Goal: Information Seeking & Learning: Check status

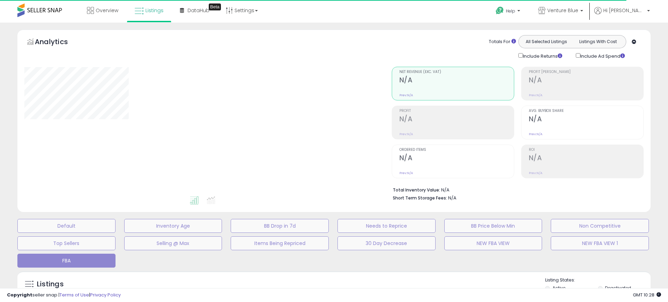
type input "*******"
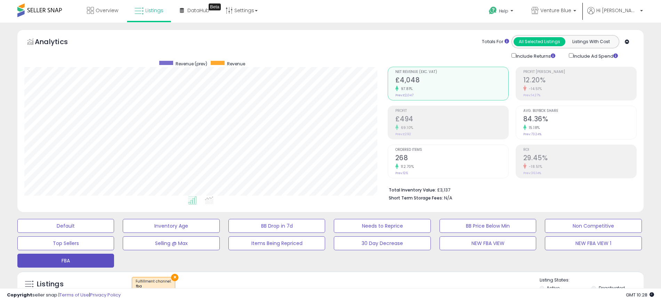
scroll to position [143, 364]
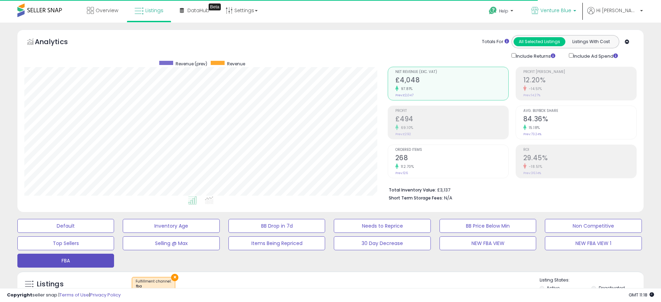
click at [572, 10] on span "Venture Blue" at bounding box center [556, 10] width 31 height 7
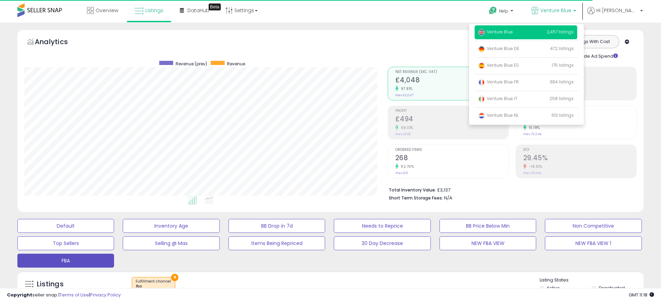
click at [358, 37] on div "Analytics Totals For All Selected Listings Listings With Cost Include Returns I…" at bounding box center [330, 47] width 613 height 25
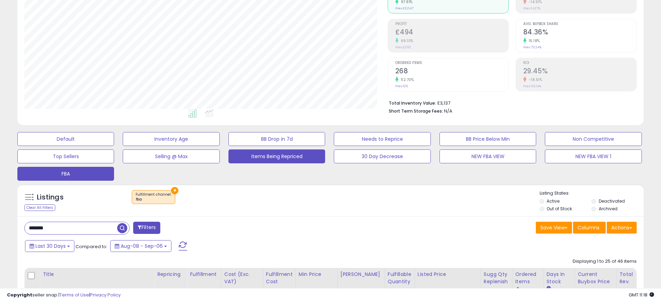
scroll to position [174, 0]
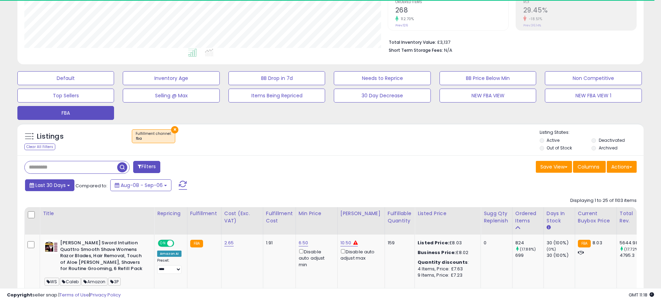
scroll to position [347735, 347514]
click at [64, 185] on span "Last 30 Days" at bounding box center [50, 185] width 30 height 7
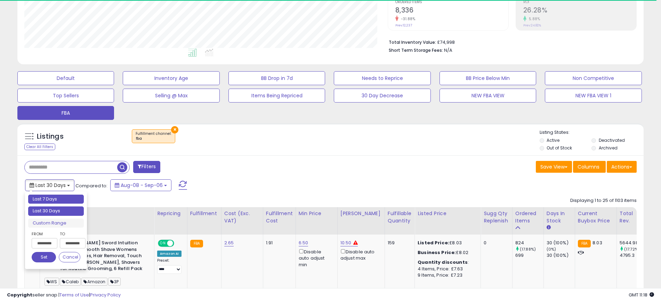
type input "**********"
click at [55, 197] on li "Last 7 Days" at bounding box center [56, 199] width 56 height 9
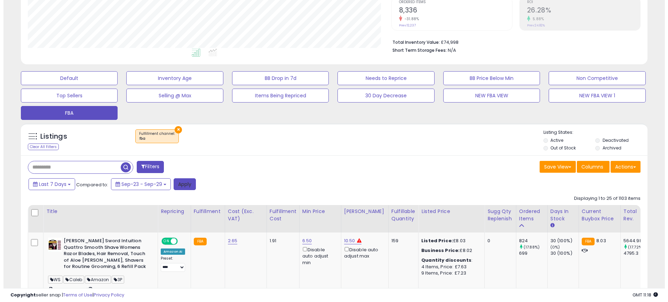
scroll to position [143, 364]
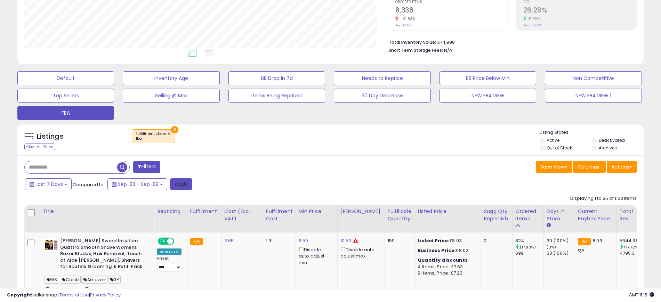
click at [182, 185] on button "Apply" at bounding box center [181, 184] width 22 height 12
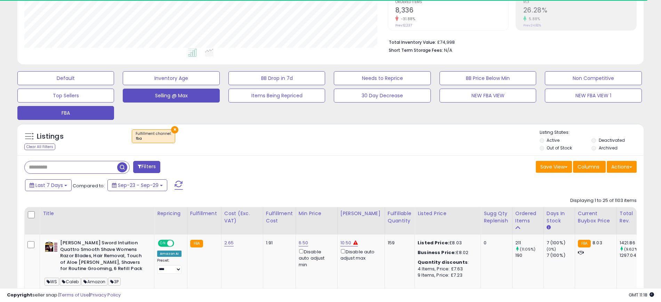
scroll to position [347735, 347514]
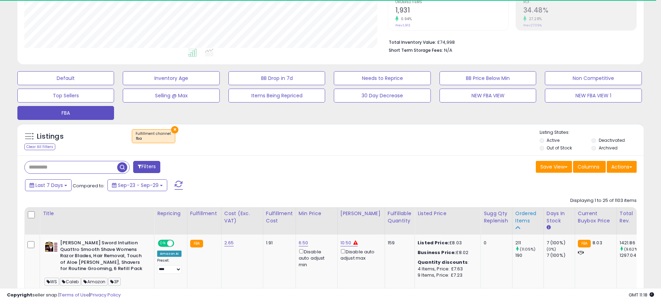
click at [524, 216] on div "Ordered Items" at bounding box center [528, 217] width 25 height 15
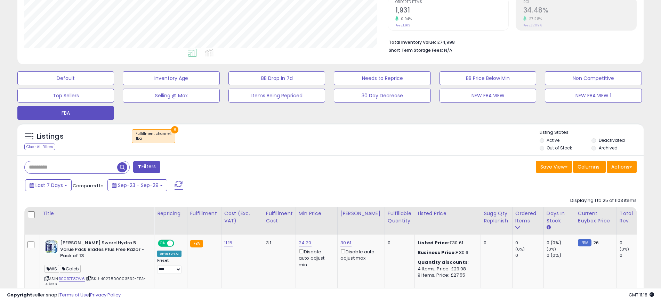
scroll to position [143, 364]
click at [512, 218] on th "Ordered Items" at bounding box center [527, 220] width 31 height 27
drag, startPoint x: 518, startPoint y: 218, endPoint x: 437, endPoint y: 296, distance: 112.2
click at [519, 217] on div "Ordered Items" at bounding box center [528, 217] width 25 height 15
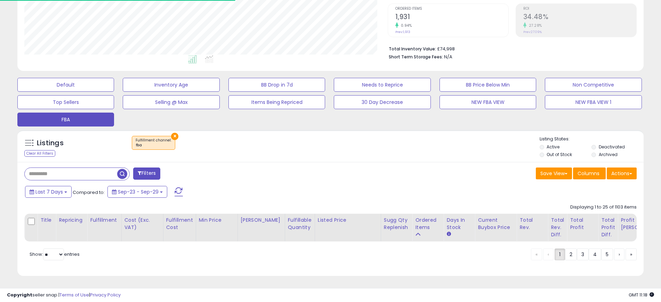
click at [425, 168] on div "Save View Save As New View Update Current View Columns Actions Import Export Vi…" at bounding box center [487, 175] width 312 height 14
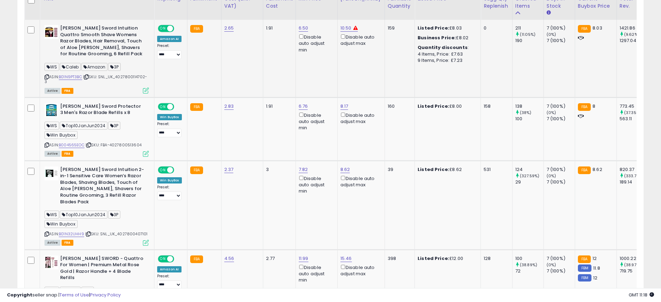
scroll to position [348, 0]
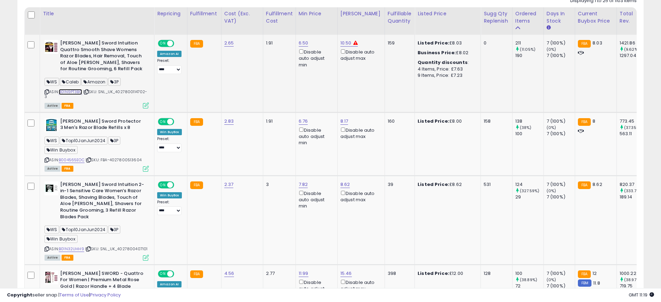
click at [78, 93] on link "B01N9PT3BC" at bounding box center [70, 92] width 23 height 6
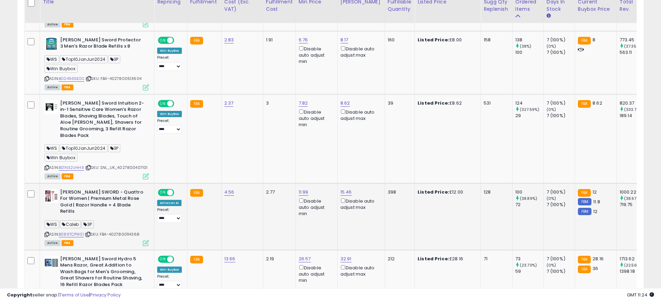
scroll to position [435, 0]
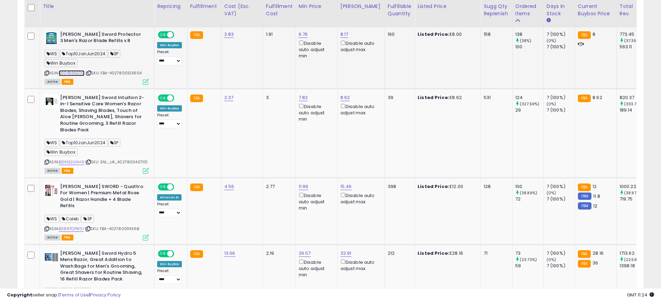
click at [79, 71] on link "B004565EOC" at bounding box center [72, 73] width 26 height 6
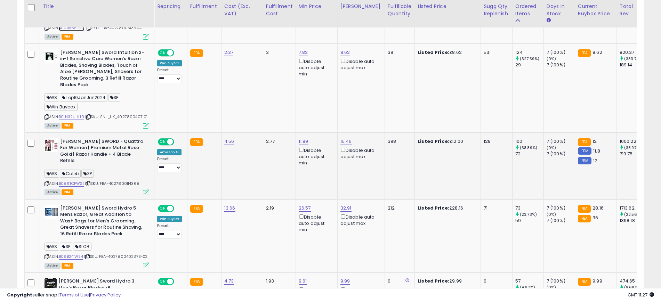
scroll to position [478, 0]
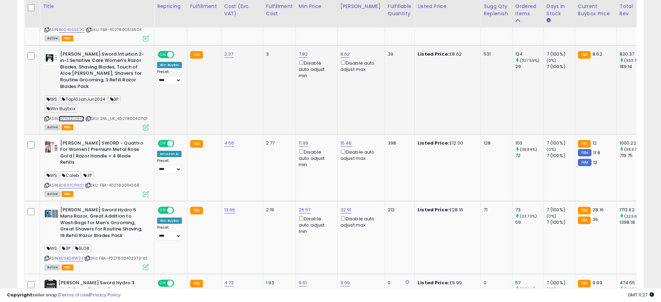
click at [77, 120] on link "B01N32UHH9" at bounding box center [71, 119] width 25 height 6
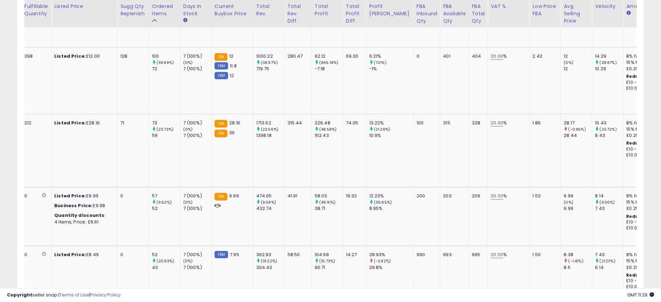
scroll to position [0, 0]
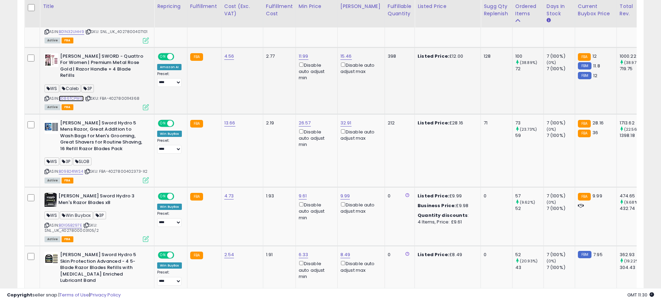
click at [68, 96] on link "B086TCPWS1" at bounding box center [71, 99] width 25 height 6
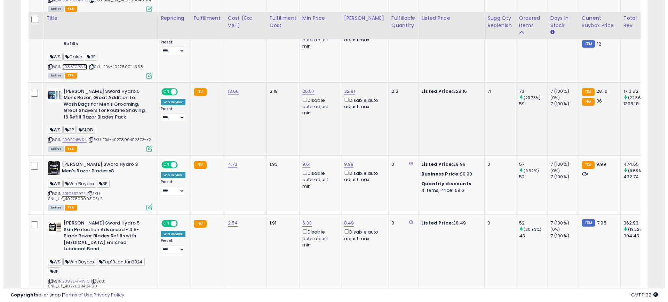
scroll to position [609, 0]
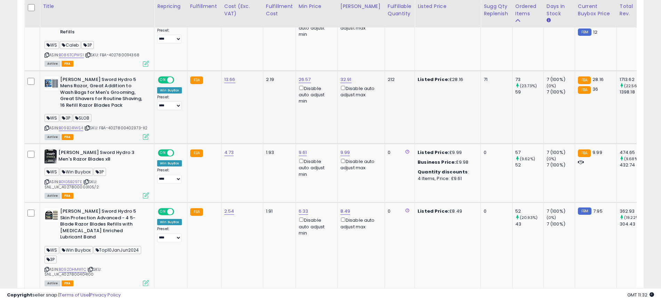
click at [147, 134] on icon at bounding box center [146, 137] width 6 height 6
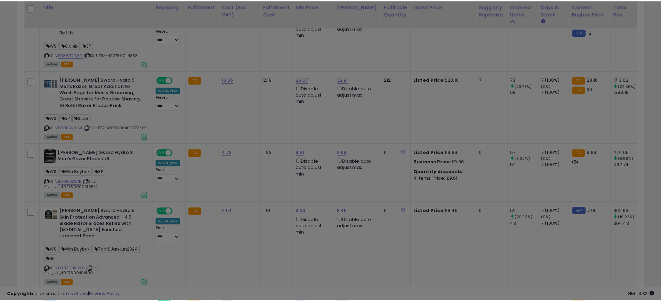
scroll to position [143, 367]
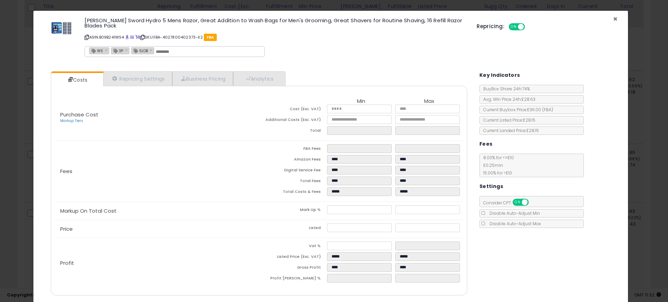
click at [613, 19] on span "×" at bounding box center [615, 19] width 5 height 10
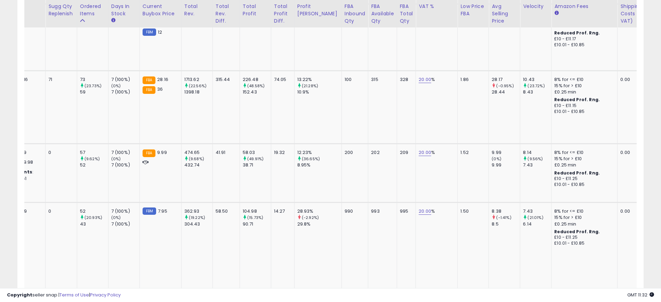
scroll to position [0, 0]
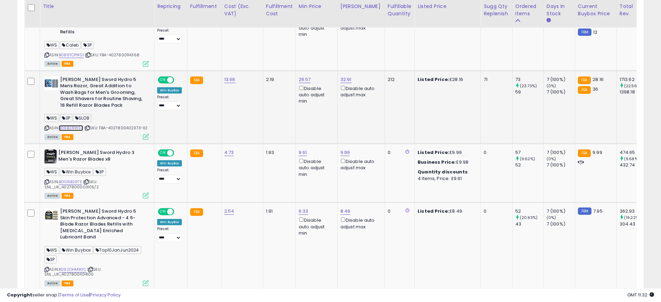
click at [75, 125] on link "B09B241WS4" at bounding box center [71, 128] width 24 height 6
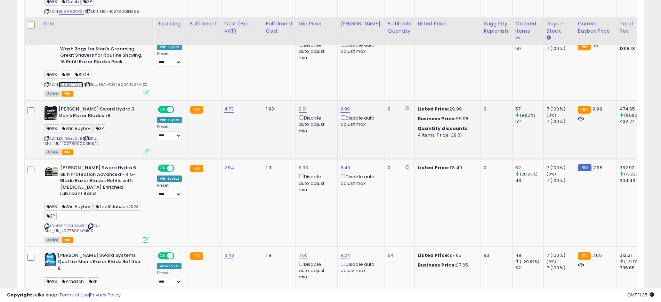
scroll to position [696, 0]
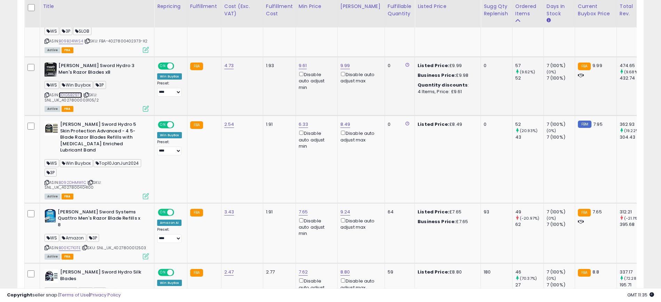
click at [78, 92] on link "B01G5B297E" at bounding box center [70, 95] width 23 height 6
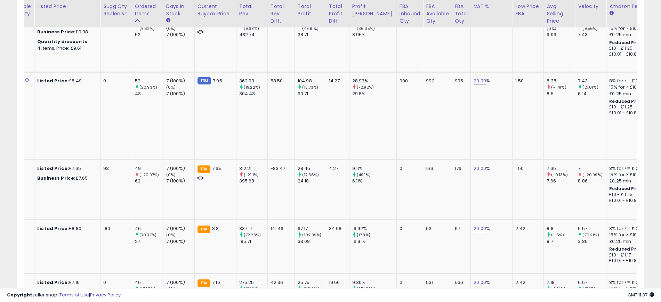
scroll to position [0, 0]
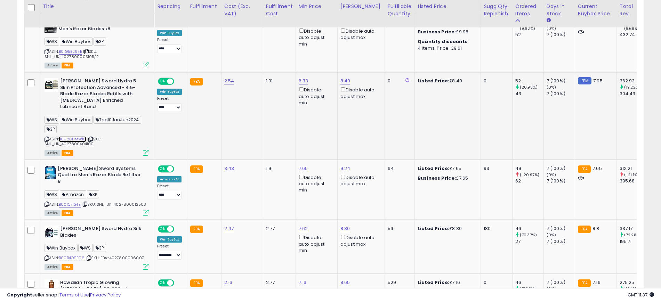
click at [80, 136] on link "B092DHMW1C" at bounding box center [72, 139] width 27 height 6
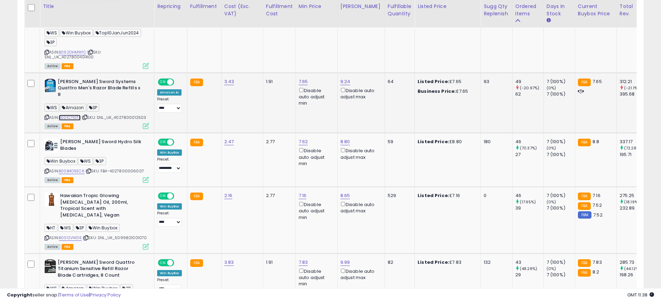
click at [71, 115] on link "B001C71GTE" at bounding box center [70, 118] width 22 height 6
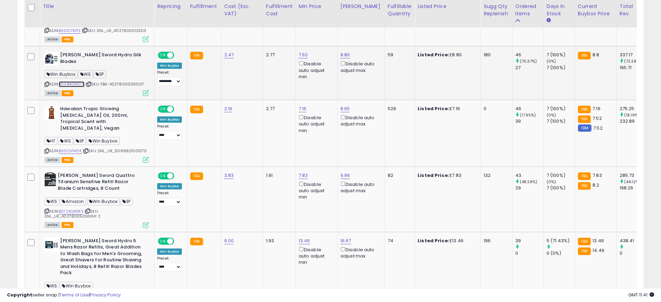
click at [79, 81] on link "B00B4O9EC6" at bounding box center [72, 84] width 26 height 6
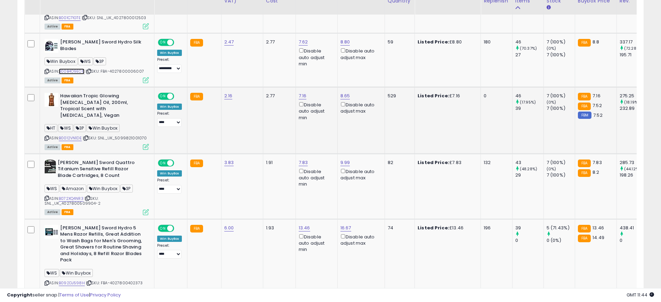
scroll to position [957, 0]
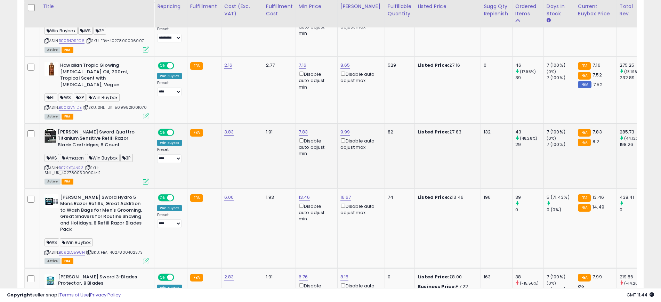
click at [405, 141] on td "82" at bounding box center [400, 155] width 30 height 65
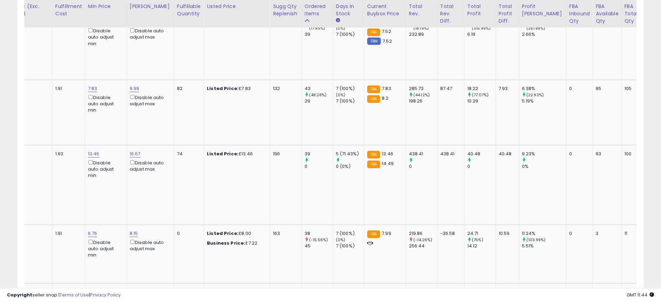
scroll to position [0, 0]
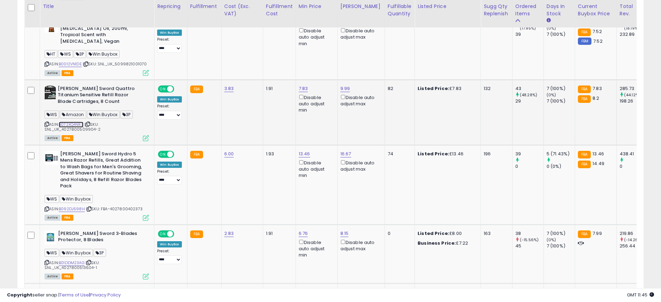
click at [75, 122] on link "B072XQ4NR3" at bounding box center [71, 125] width 25 height 6
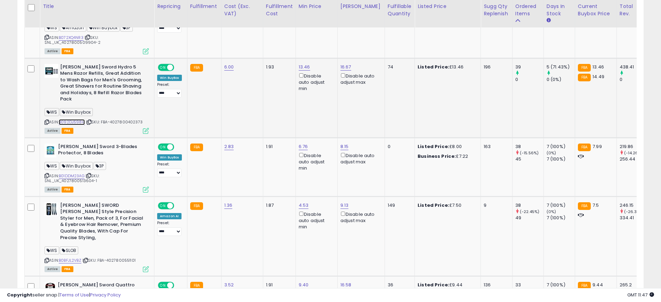
click at [72, 119] on link "B092DJ598H" at bounding box center [72, 122] width 26 height 6
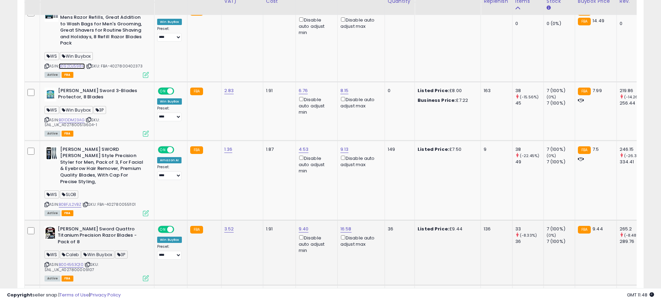
scroll to position [1131, 0]
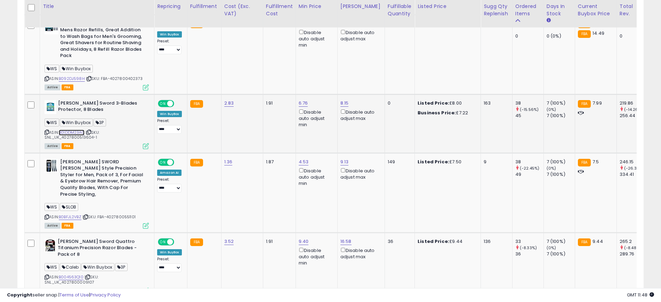
click at [74, 130] on link "B01DDM23AG" at bounding box center [72, 133] width 26 height 6
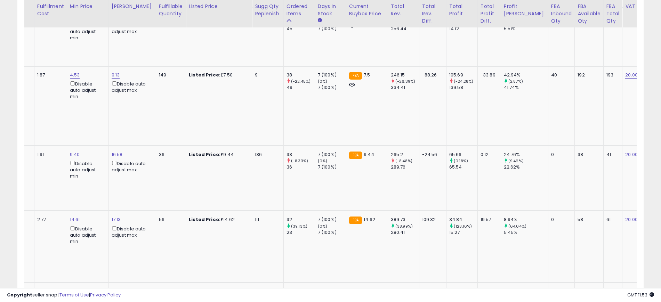
scroll to position [0, 0]
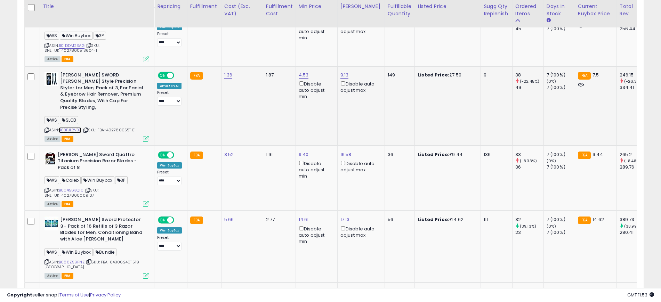
click at [76, 127] on link "B0BFJL2VBZ" at bounding box center [70, 130] width 23 height 6
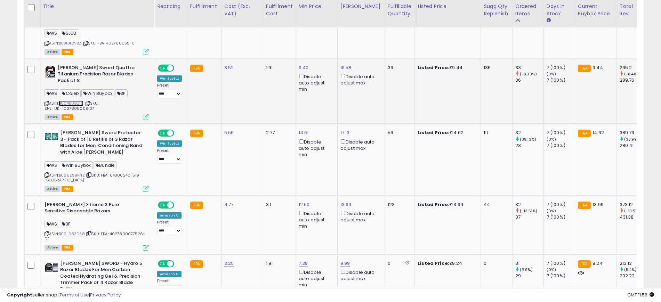
click at [75, 101] on link "B004563Q10" at bounding box center [71, 104] width 25 height 6
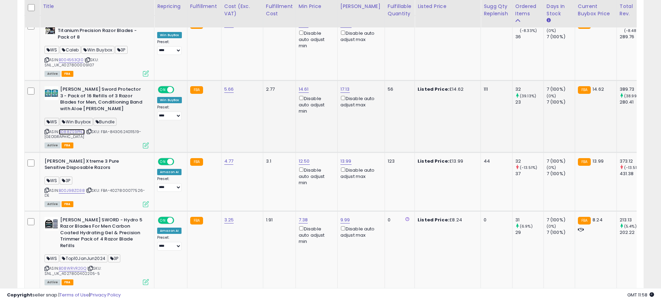
drag, startPoint x: 73, startPoint y: 87, endPoint x: 96, endPoint y: 72, distance: 28.0
click at [73, 129] on link "B088ZS9PNZ" at bounding box center [72, 132] width 26 height 6
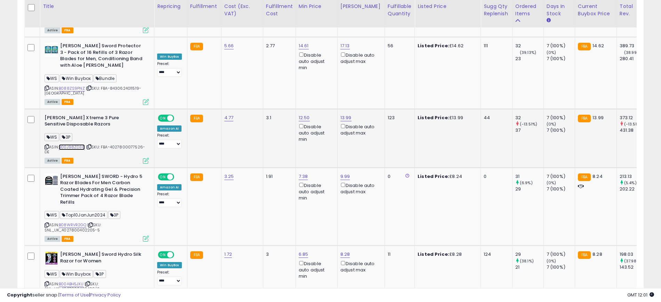
click at [71, 144] on link "B00J98ZD38" at bounding box center [72, 147] width 26 height 6
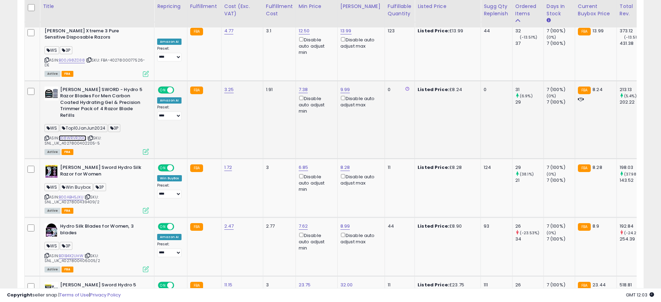
click at [73, 135] on link "B08WRVR2GQ" at bounding box center [72, 138] width 27 height 6
click at [95, 135] on span "| SKU: SNL_UK_4027800402205-5" at bounding box center [73, 140] width 57 height 10
click at [94, 135] on span "| SKU: SNL_UK_4027800402205-5" at bounding box center [73, 140] width 57 height 10
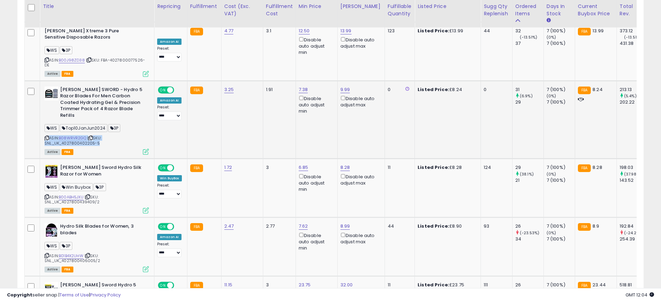
click at [94, 135] on span "| SKU: SNL_UK_4027800402205-5" at bounding box center [73, 140] width 57 height 10
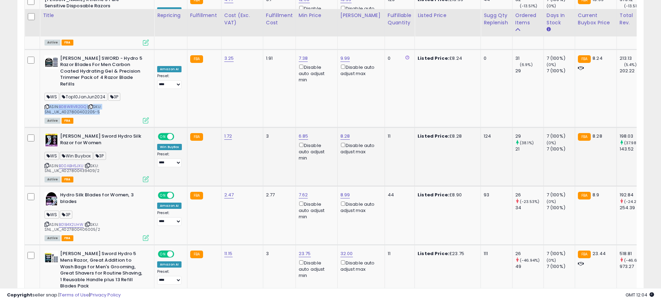
scroll to position [1522, 0]
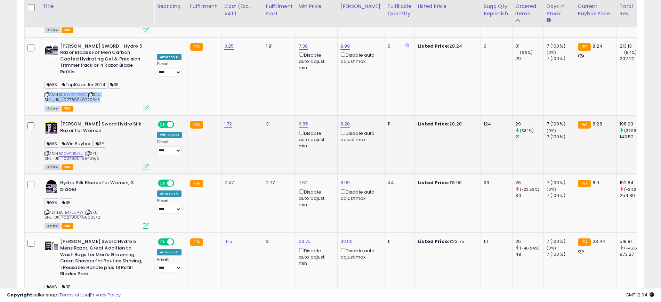
click at [126, 121] on div "ASIN: B00ABH5JXU | SKU: SNL_UK_4027800439409/2 Active FBA" at bounding box center [97, 145] width 104 height 48
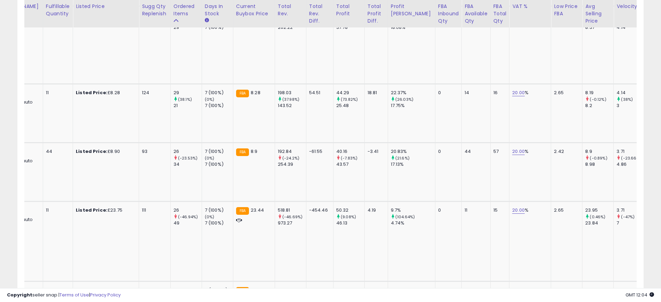
scroll to position [0, 0]
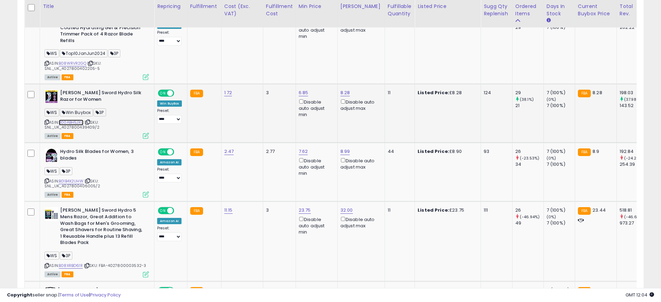
click at [80, 120] on link "B00ABH5JXU" at bounding box center [71, 123] width 25 height 6
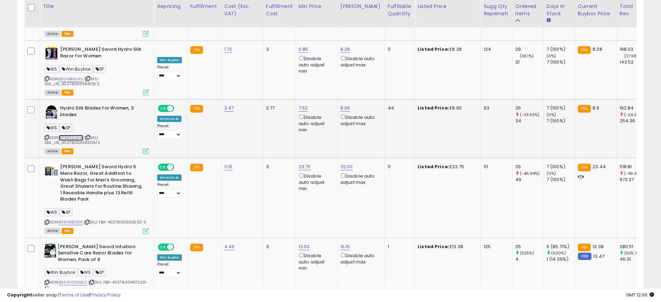
click at [73, 135] on link "B01B4X2UHW" at bounding box center [71, 138] width 25 height 6
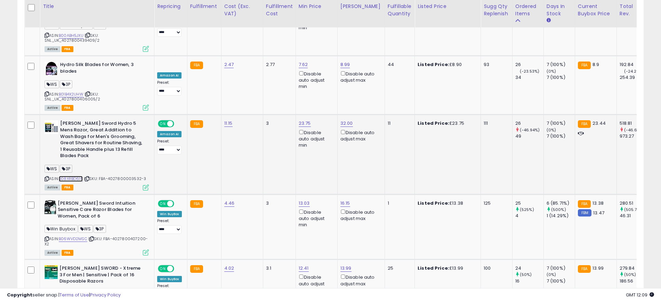
click at [77, 176] on link "B08XRBD61R" at bounding box center [71, 179] width 24 height 6
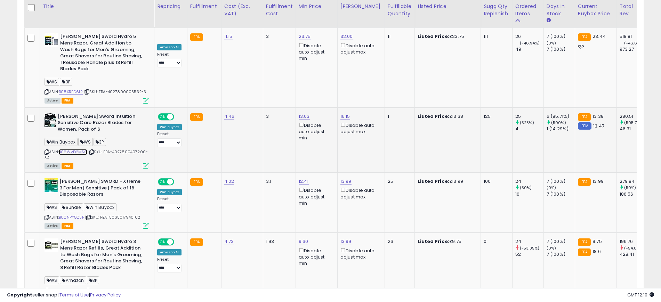
click at [78, 149] on link "B06WVD2MSC" at bounding box center [73, 152] width 29 height 6
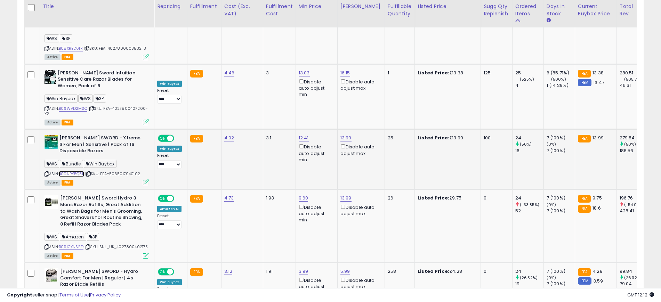
click at [77, 171] on link "B0CNPY5Q5F" at bounding box center [71, 174] width 25 height 6
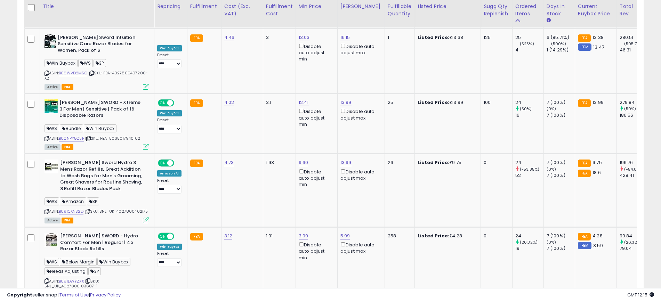
drag, startPoint x: 569, startPoint y: 255, endPoint x: 538, endPoint y: 294, distance: 49.4
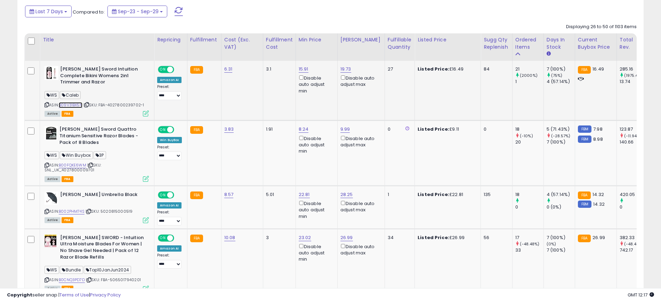
click at [71, 105] on link "B09V31BX5N" at bounding box center [71, 105] width 24 height 6
click at [144, 113] on icon at bounding box center [146, 114] width 6 height 6
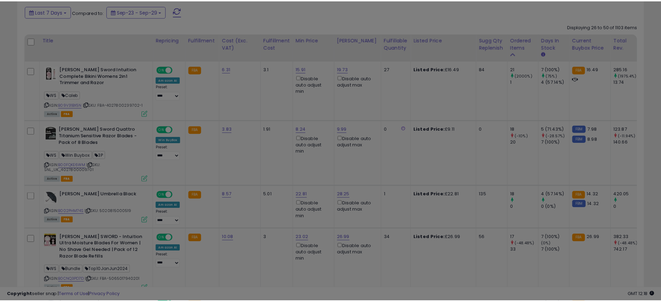
scroll to position [143, 367]
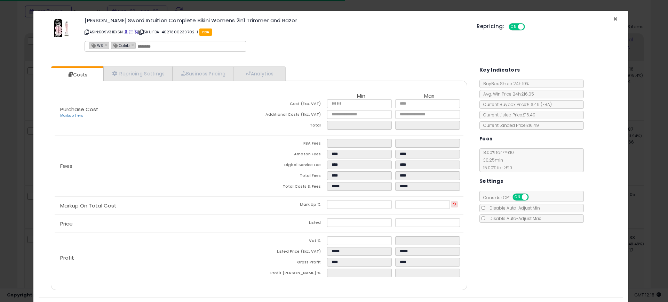
click at [613, 18] on span "×" at bounding box center [615, 19] width 5 height 10
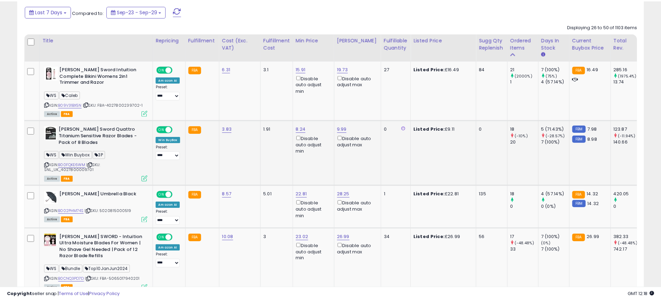
scroll to position [347735, 347514]
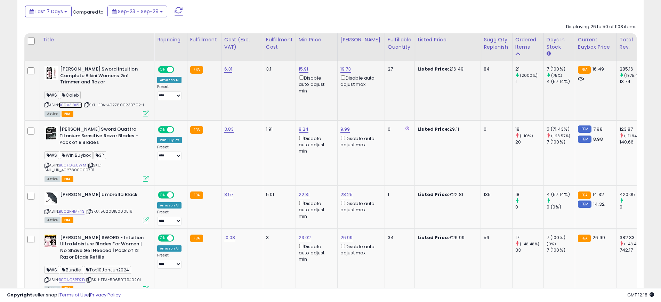
click at [69, 105] on link "B09V31BX5N" at bounding box center [71, 105] width 24 height 6
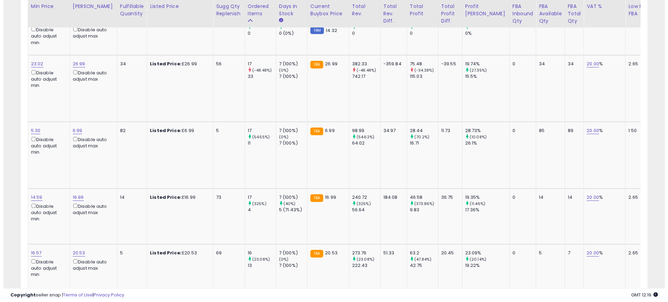
scroll to position [0, 0]
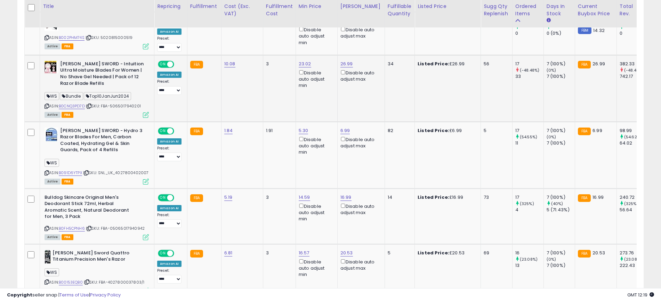
click at [145, 113] on icon at bounding box center [146, 115] width 6 height 6
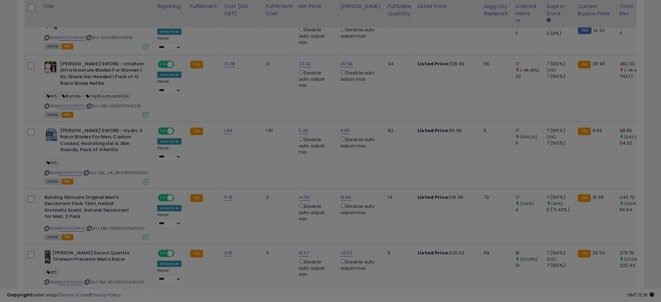
scroll to position [143, 367]
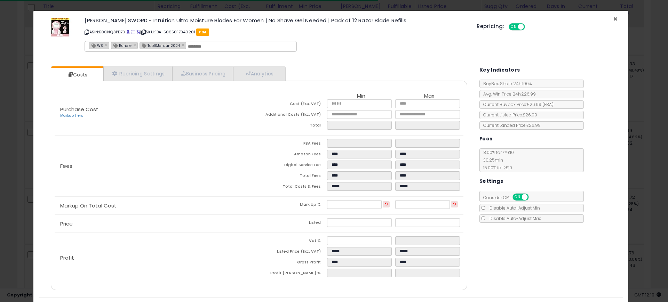
click at [613, 19] on span "×" at bounding box center [615, 19] width 5 height 10
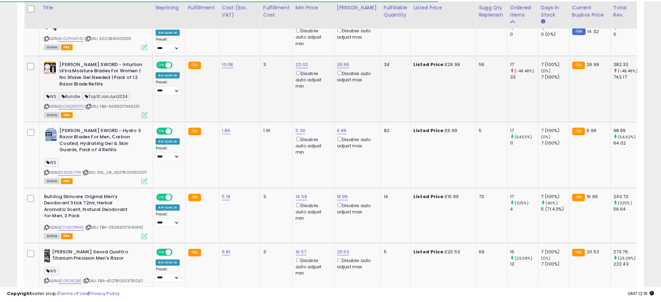
scroll to position [347735, 347514]
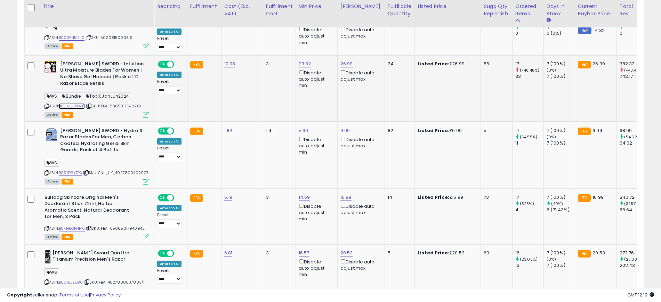
click at [77, 106] on link "B0CNQ3PD7D" at bounding box center [72, 106] width 26 height 6
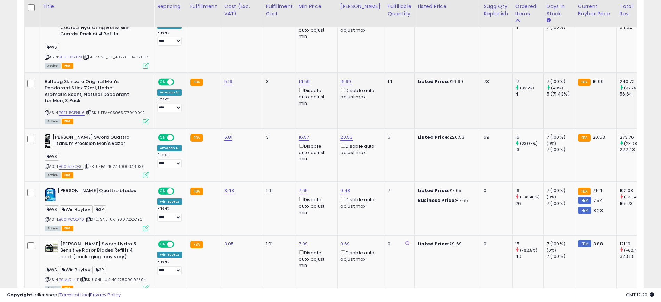
scroll to position [626, 0]
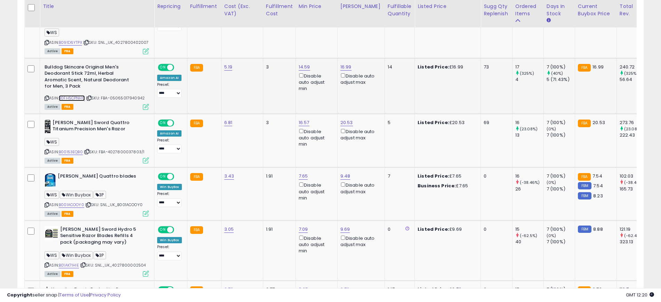
click at [67, 96] on link "B0FH5CPNH6" at bounding box center [72, 98] width 26 height 6
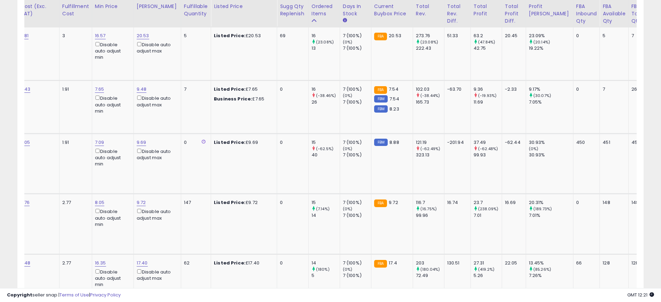
scroll to position [0, 0]
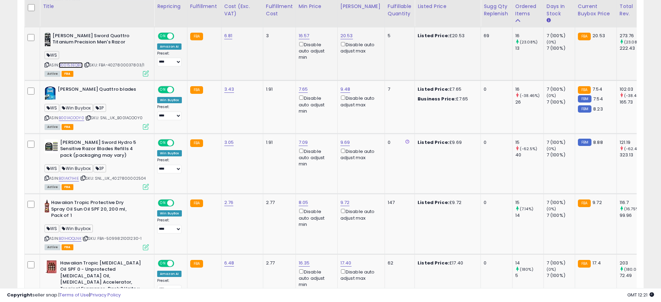
click at [75, 65] on link "B00153EQB0" at bounding box center [71, 65] width 24 height 6
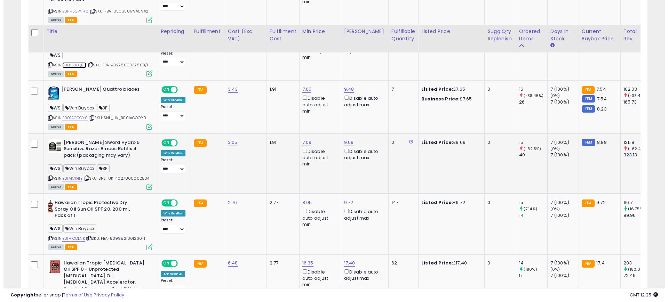
scroll to position [757, 0]
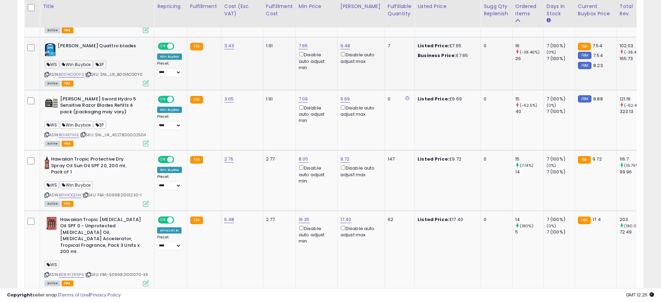
click at [146, 83] on icon at bounding box center [146, 83] width 6 height 6
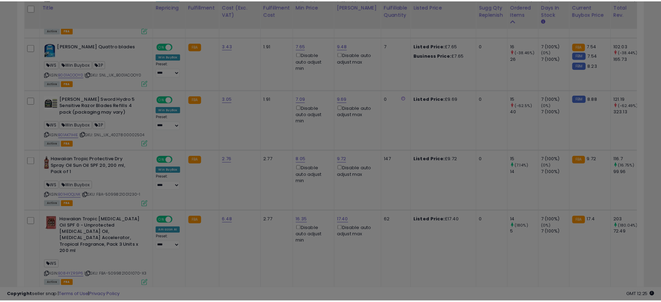
scroll to position [143, 367]
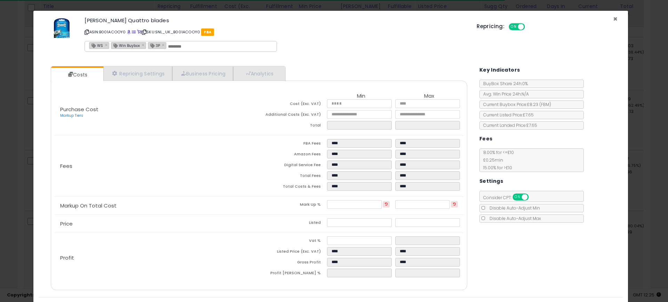
click at [613, 20] on span "×" at bounding box center [615, 19] width 5 height 10
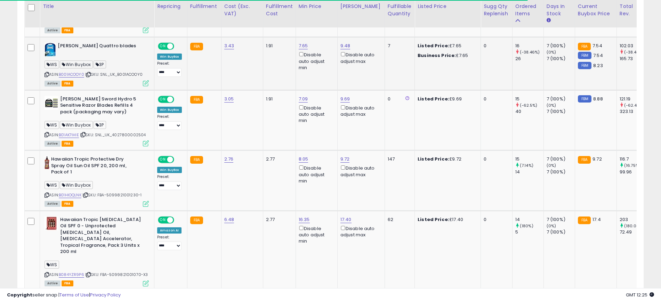
scroll to position [347735, 347514]
click at [73, 75] on link "B001ACOOY0" at bounding box center [71, 75] width 25 height 6
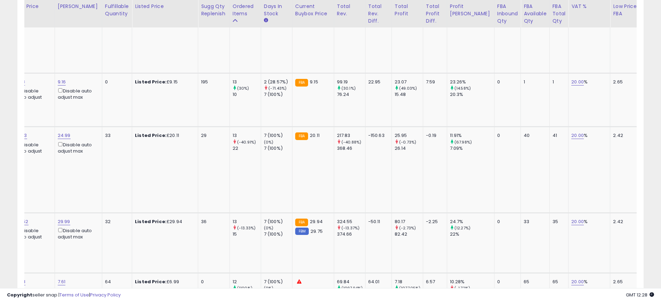
scroll to position [0, 0]
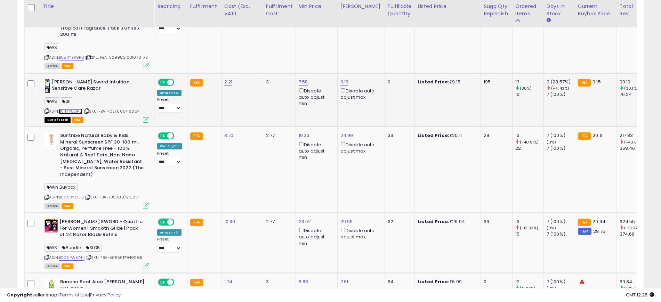
click at [71, 109] on link "B01MV52IHZ" at bounding box center [71, 112] width 24 height 6
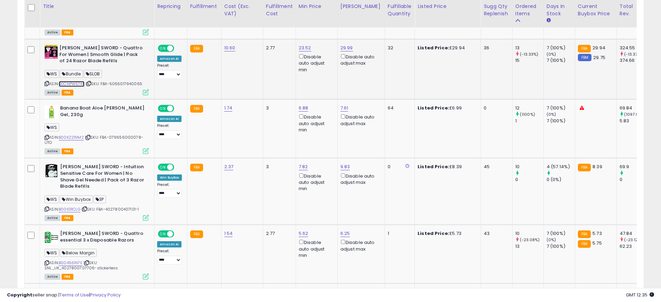
click at [78, 81] on link "B0CNPW574K" at bounding box center [72, 84] width 26 height 6
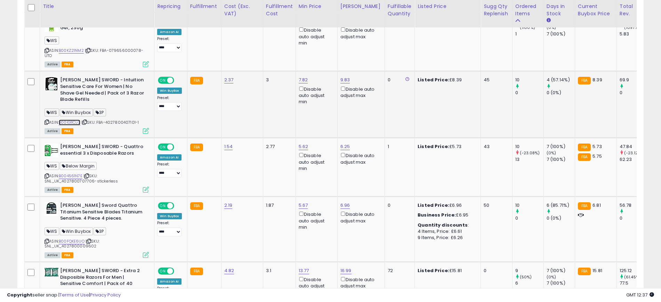
click at [74, 120] on link "B00IG11CLG" at bounding box center [70, 123] width 22 height 6
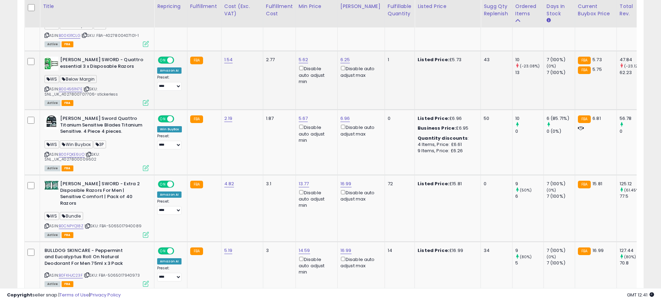
click at [143, 100] on icon at bounding box center [146, 103] width 6 height 6
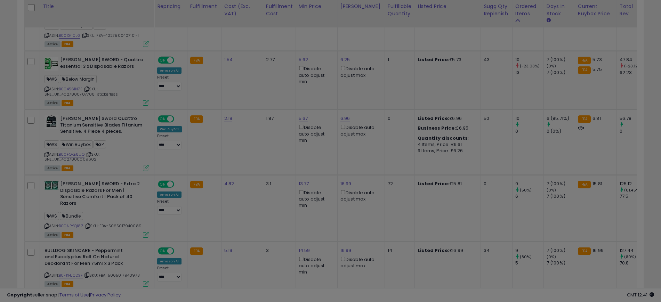
scroll to position [143, 367]
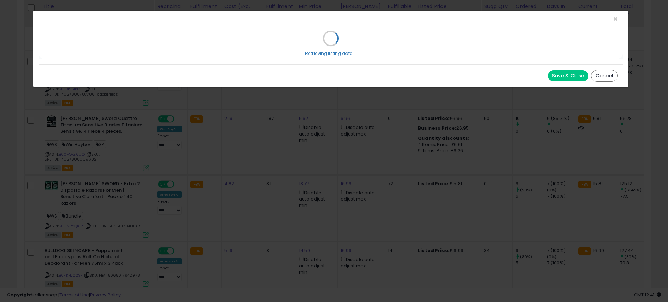
click at [145, 82] on div "Save & Close Cancel" at bounding box center [331, 75] width 584 height 23
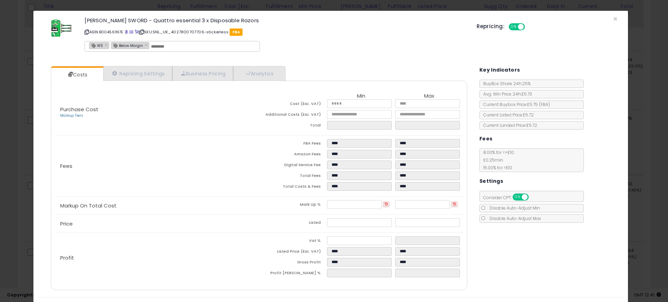
click at [606, 18] on div "[PERSON_NAME] SWORD - Quattro essential 3 x Disposable Razors ASIN: B004561N7E …" at bounding box center [331, 36] width 584 height 40
click at [613, 18] on span "×" at bounding box center [615, 19] width 5 height 10
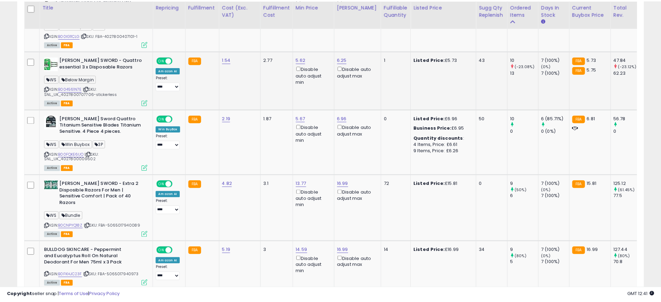
scroll to position [347735, 347514]
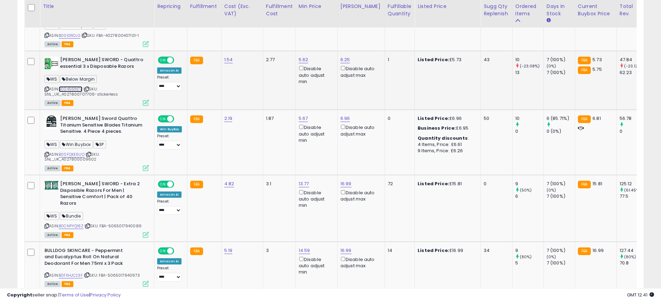
click at [67, 86] on link "B004561N7E" at bounding box center [71, 89] width 24 height 6
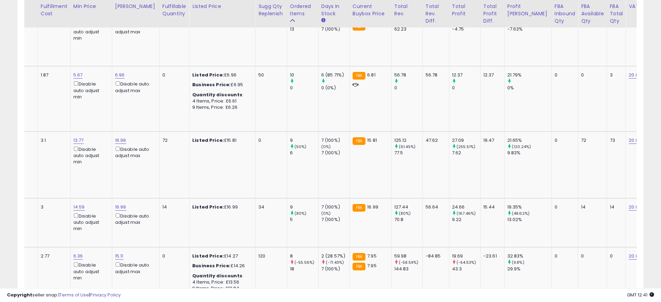
scroll to position [0, 0]
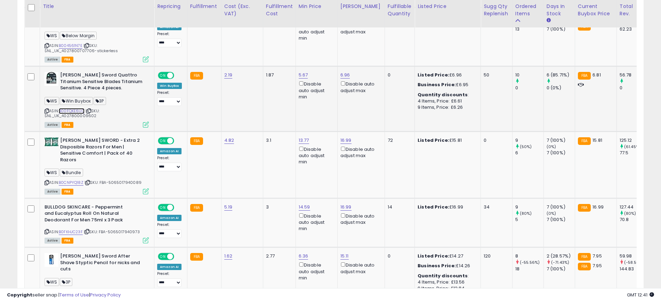
click at [79, 108] on link "B00FQKE6UO" at bounding box center [72, 111] width 26 height 6
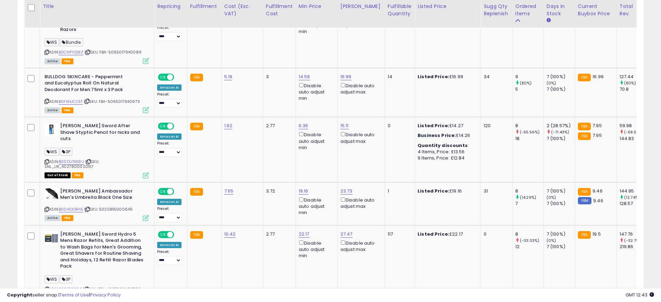
scroll to position [0, 184]
click at [76, 99] on link "B0FKHJC23F" at bounding box center [71, 102] width 24 height 6
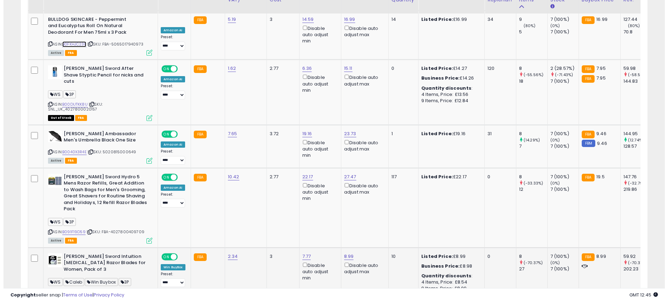
scroll to position [1539, 0]
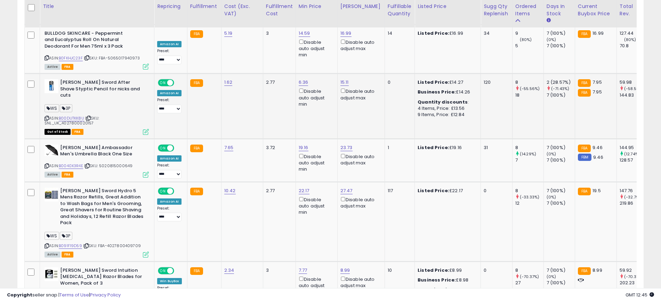
click at [146, 129] on icon at bounding box center [146, 132] width 6 height 6
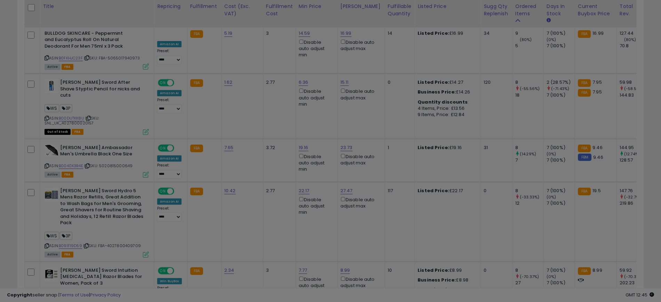
scroll to position [143, 367]
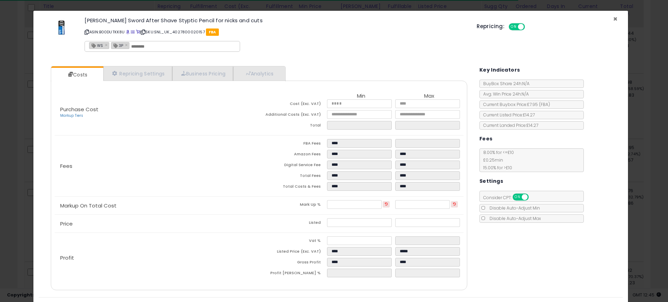
click at [613, 20] on span "×" at bounding box center [615, 19] width 5 height 10
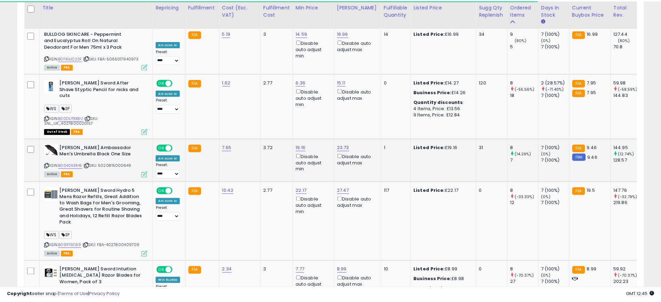
scroll to position [347735, 347514]
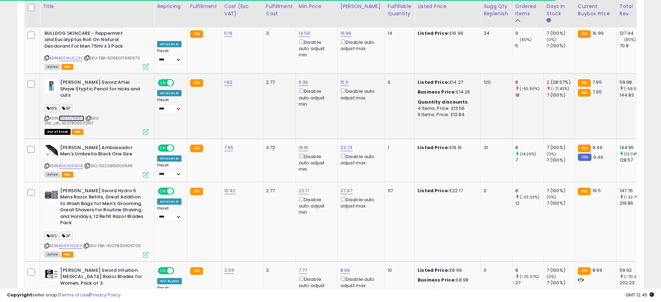
click at [77, 115] on link "B00DUTKK8U" at bounding box center [71, 118] width 25 height 6
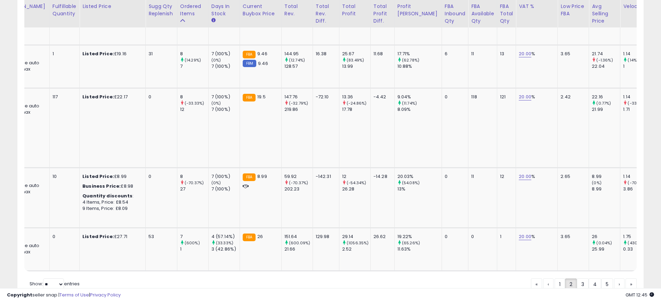
scroll to position [0, 0]
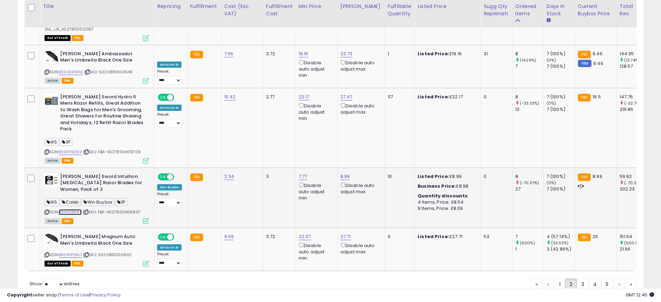
click at [73, 209] on link "B01MZ8R4IX" at bounding box center [70, 212] width 23 height 6
click at [583, 279] on link "3" at bounding box center [583, 285] width 12 height 12
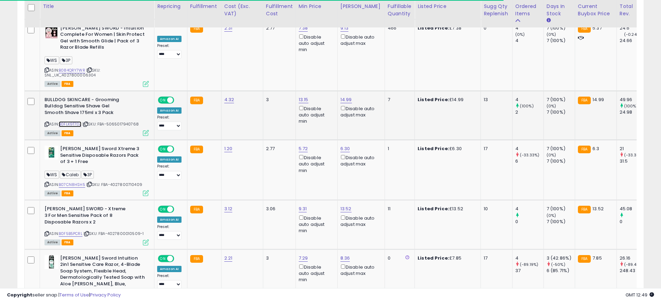
click at [78, 121] on link "B0FLK9T7DJ" at bounding box center [70, 124] width 23 height 6
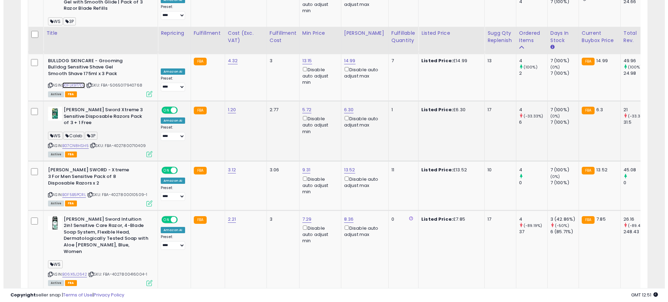
scroll to position [1583, 0]
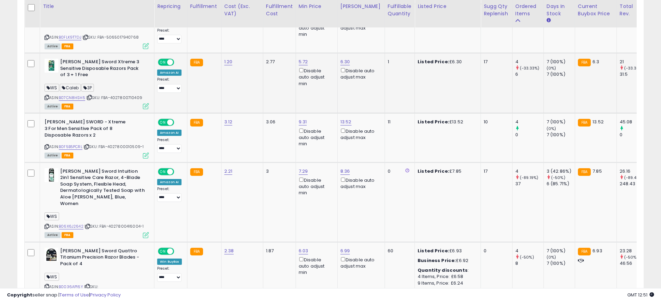
click at [148, 103] on icon at bounding box center [146, 106] width 6 height 6
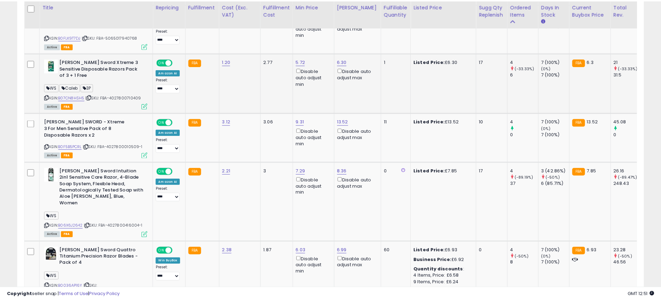
scroll to position [143, 367]
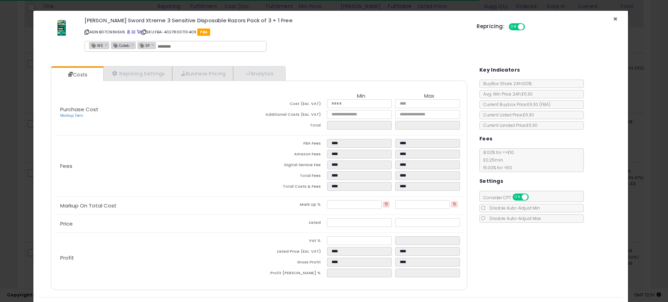
click at [614, 19] on div "[PERSON_NAME] Sword Xtreme 3 Sensitive Disposable Razors Pack of 3 + 1 Free ASI…" at bounding box center [331, 36] width 584 height 40
click at [0, 87] on div "× Close [PERSON_NAME] Sword Xtreme 3 Sensitive Disposable Razors Pack of 3 + 1 …" at bounding box center [334, 151] width 668 height 302
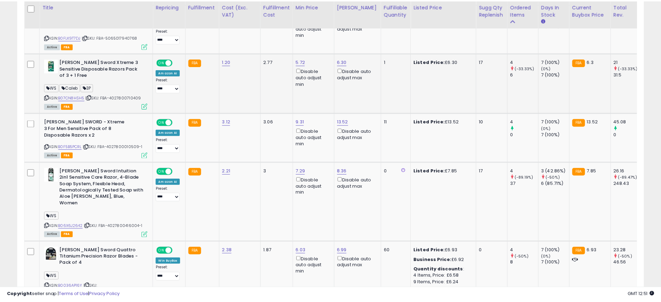
scroll to position [347735, 347514]
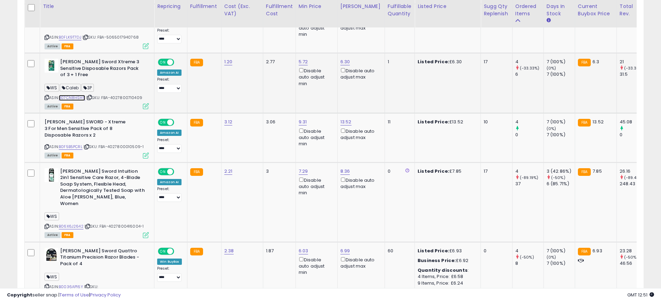
click at [68, 95] on link "B07CN8HSH5" at bounding box center [72, 98] width 26 height 6
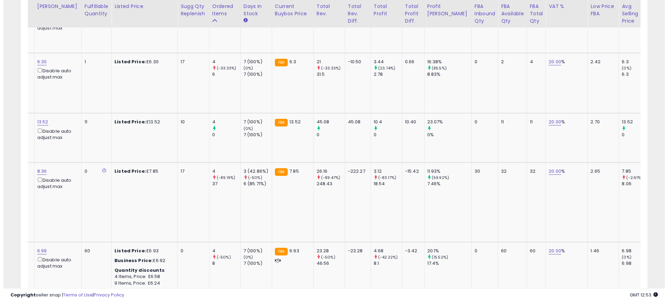
scroll to position [0, 0]
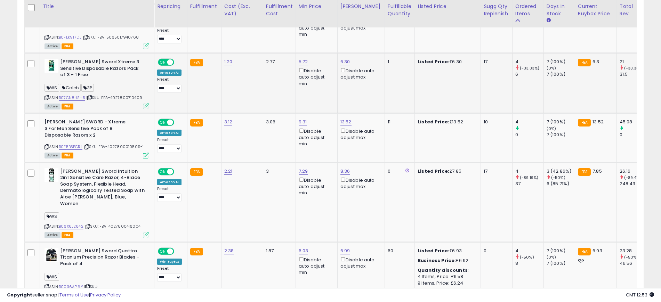
click at [148, 103] on icon at bounding box center [146, 106] width 6 height 6
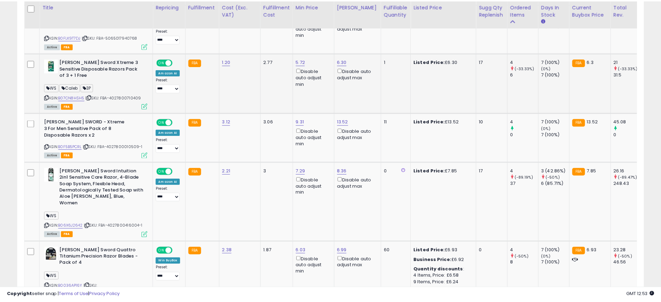
scroll to position [143, 367]
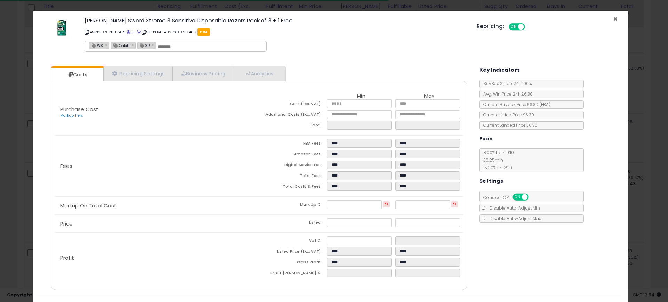
click at [613, 18] on span "×" at bounding box center [615, 19] width 5 height 10
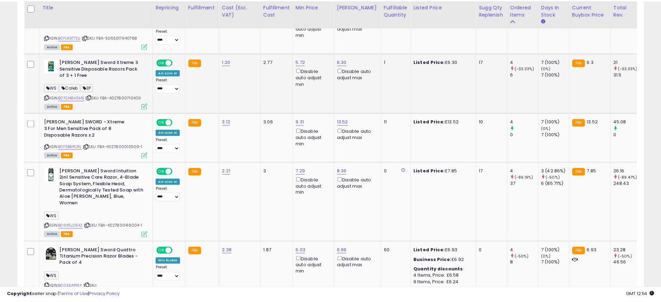
scroll to position [347735, 347514]
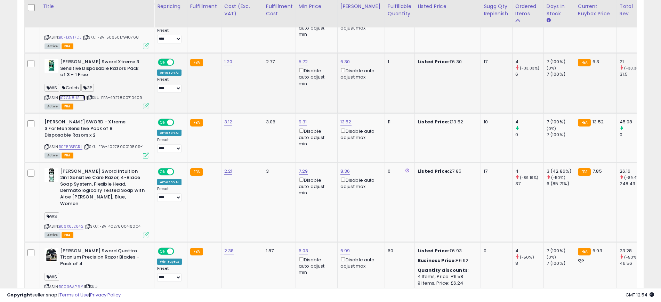
click at [78, 95] on link "B07CN8HSH5" at bounding box center [72, 98] width 26 height 6
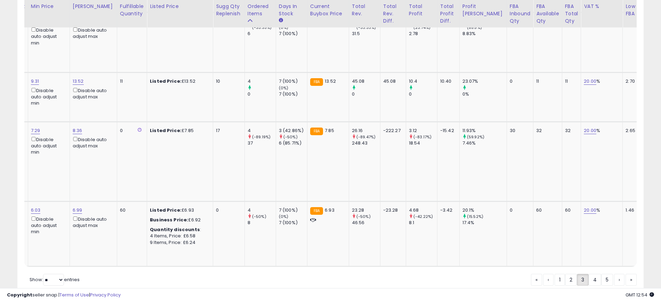
scroll to position [0, 0]
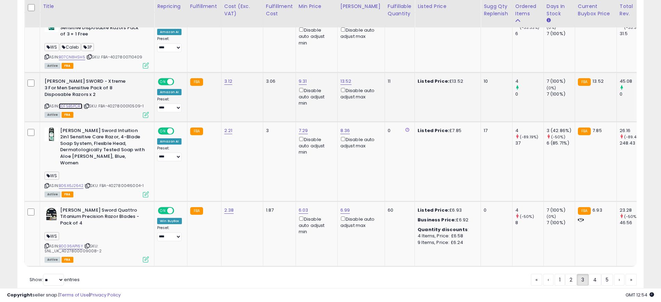
click at [68, 103] on link "B0F5B5PCRL" at bounding box center [71, 106] width 24 height 6
click at [593, 274] on link "4" at bounding box center [595, 280] width 13 height 12
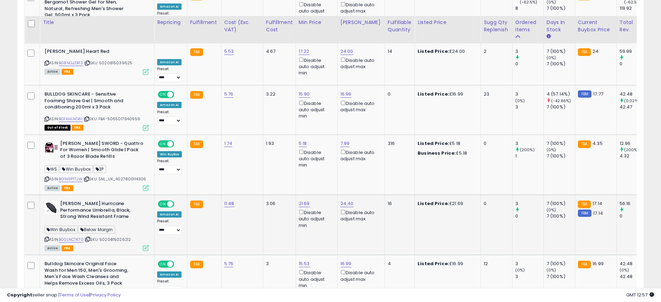
scroll to position [974, 0]
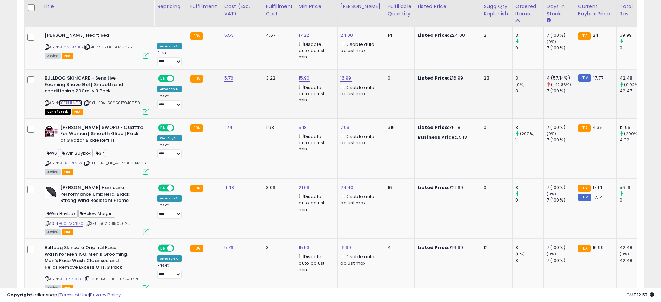
click at [70, 100] on link "B0FKHLND81" at bounding box center [71, 103] width 24 height 6
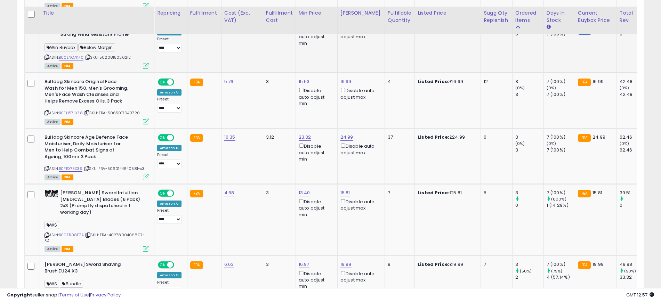
scroll to position [1148, 0]
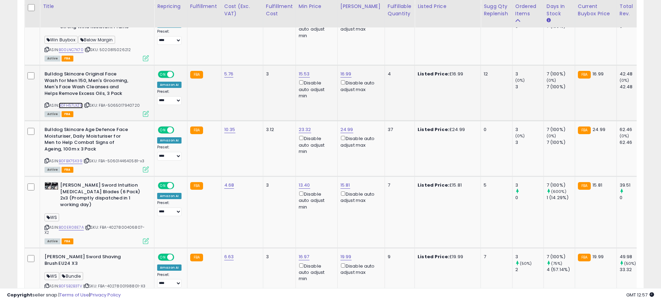
click at [75, 103] on link "B0FH57LXZ8" at bounding box center [71, 106] width 24 height 6
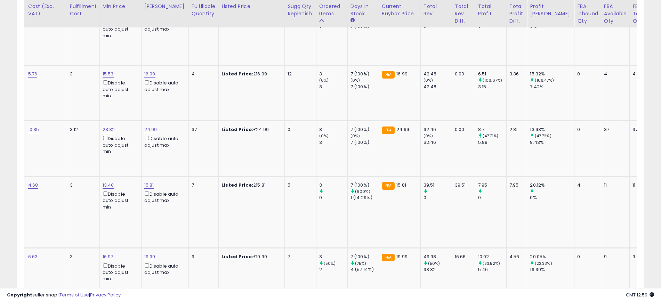
scroll to position [0, 0]
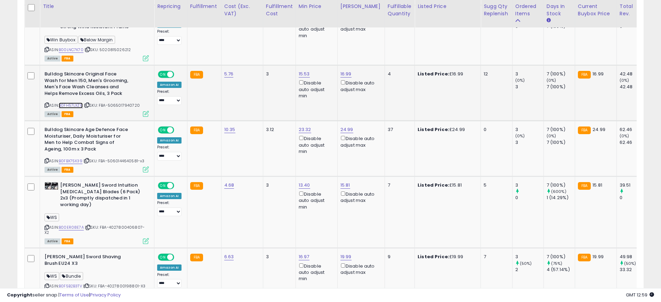
click at [73, 103] on link "B0FH57LXZ8" at bounding box center [71, 106] width 24 height 6
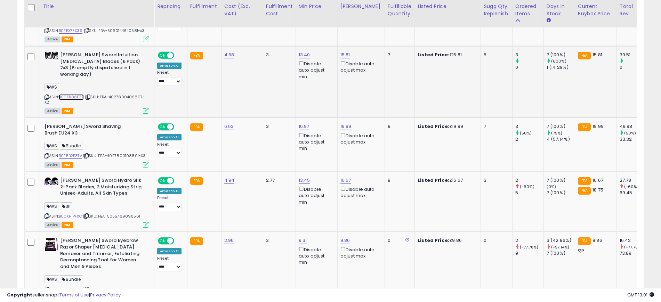
click at [70, 94] on link "B00ER08E7A" at bounding box center [71, 97] width 25 height 6
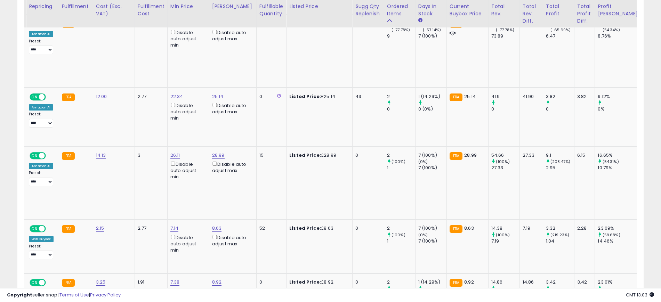
scroll to position [0, 349]
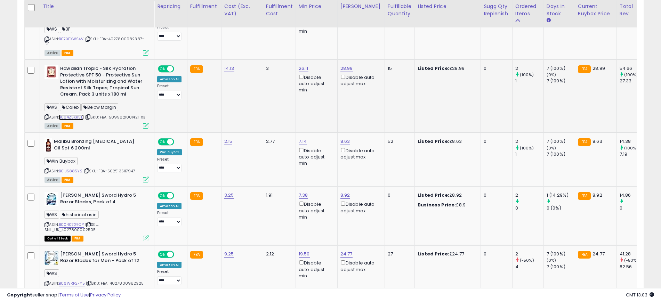
click at [67, 114] on link "B084Z5KR5D" at bounding box center [71, 117] width 25 height 6
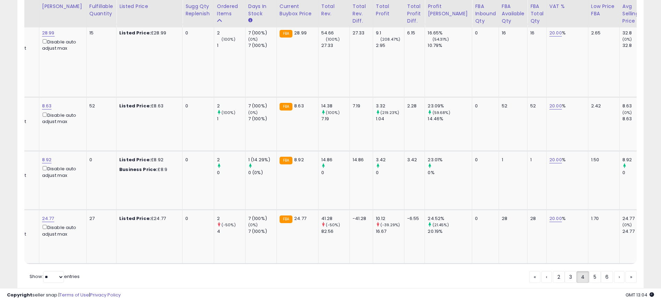
scroll to position [0, 0]
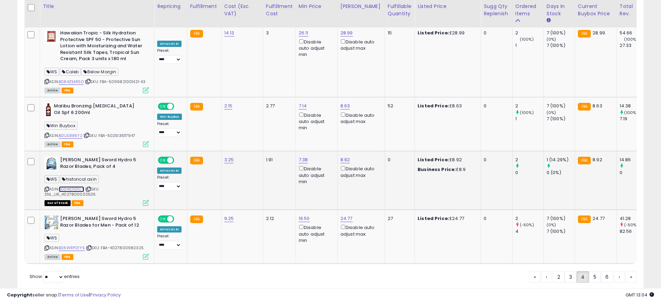
click at [75, 186] on link "B00407G7CY" at bounding box center [71, 189] width 25 height 6
drag, startPoint x: 591, startPoint y: 254, endPoint x: 381, endPoint y: 102, distance: 259.2
click at [591, 271] on link "5" at bounding box center [595, 277] width 12 height 12
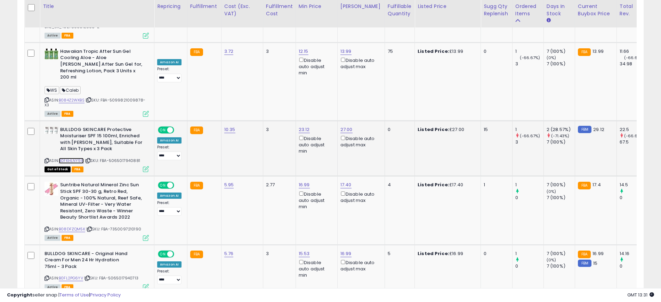
click at [71, 158] on link "B0FKHLNY98" at bounding box center [71, 161] width 25 height 6
click at [73, 158] on link "B0FKHLNY98" at bounding box center [71, 161] width 25 height 6
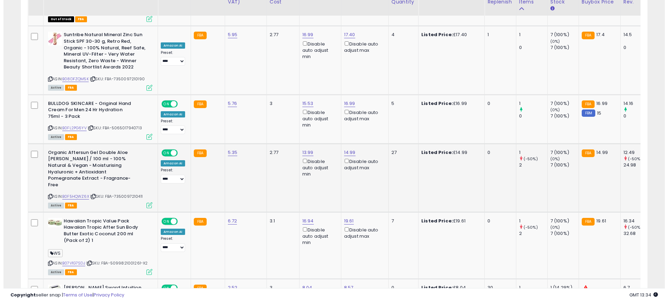
scroll to position [1322, 0]
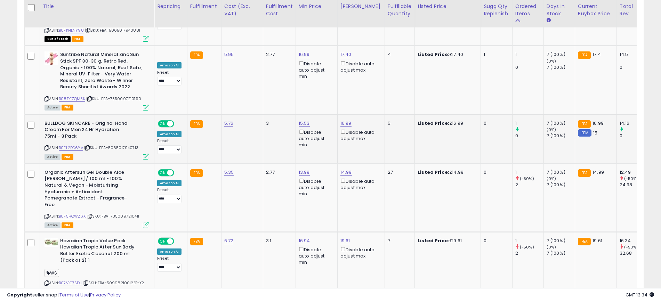
click at [144, 154] on icon at bounding box center [146, 157] width 6 height 6
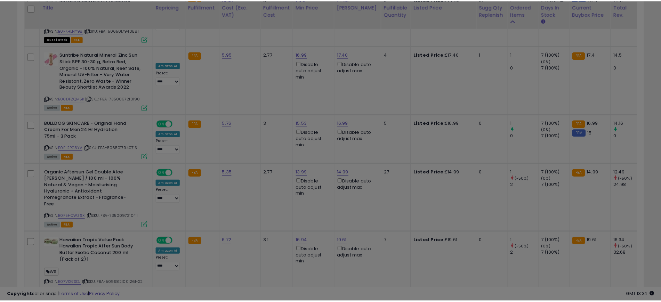
scroll to position [143, 367]
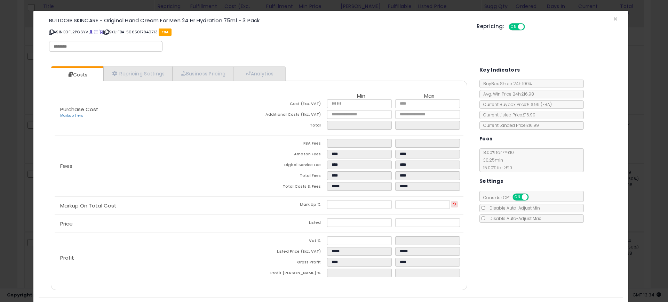
click at [614, 18] on div "BULLDOG SKINCARE - Original Hand Cream For Men 24 Hr Hydration 75ml - 3 Pack AS…" at bounding box center [331, 36] width 584 height 40
click at [613, 19] on span "×" at bounding box center [615, 19] width 5 height 10
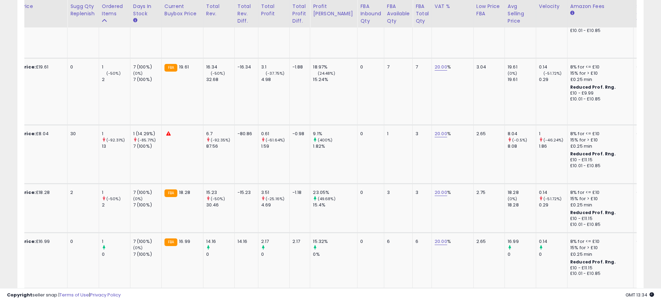
scroll to position [0, 0]
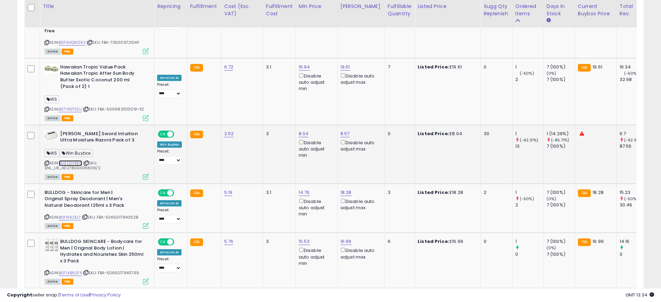
click at [77, 160] on link "B00TZIYX5Q" at bounding box center [70, 163] width 23 height 6
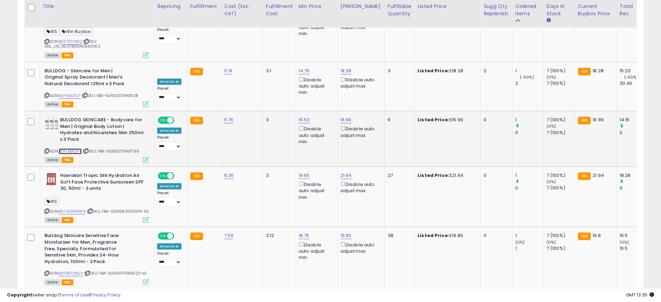
click at [72, 149] on link "B0FLKB62F4" at bounding box center [70, 152] width 23 height 6
click at [268, 167] on td "3" at bounding box center [279, 197] width 33 height 60
drag, startPoint x: 593, startPoint y: 254, endPoint x: 497, endPoint y: 93, distance: 187.2
click at [593, 297] on link "6" at bounding box center [595, 303] width 12 height 12
